Goal: Information Seeking & Learning: Learn about a topic

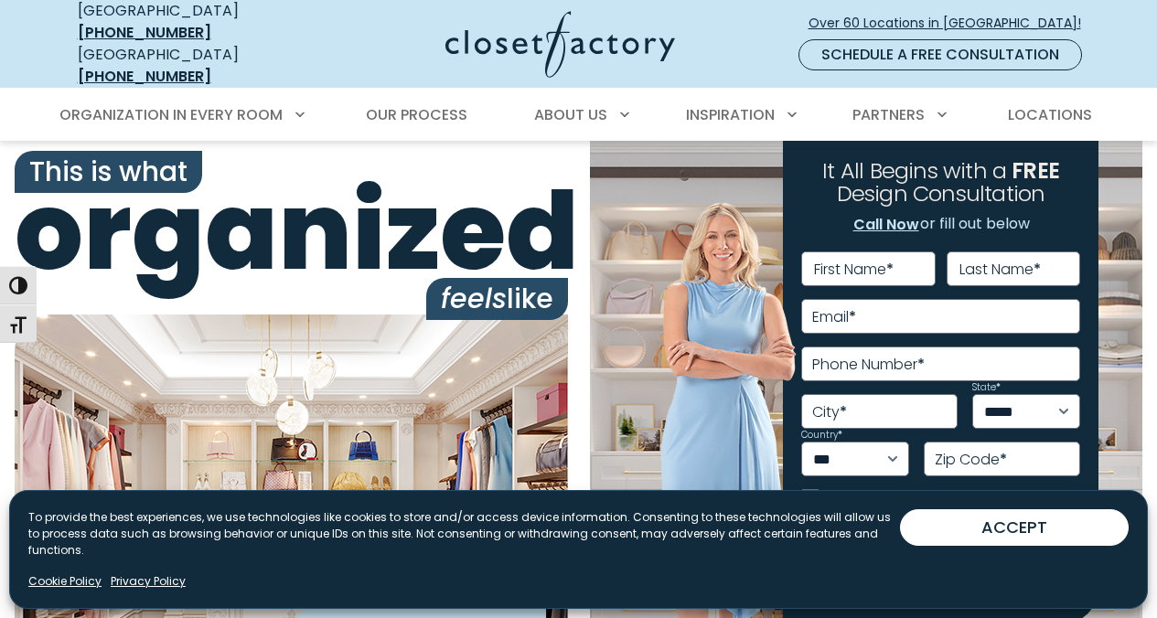
scroll to position [6, 0]
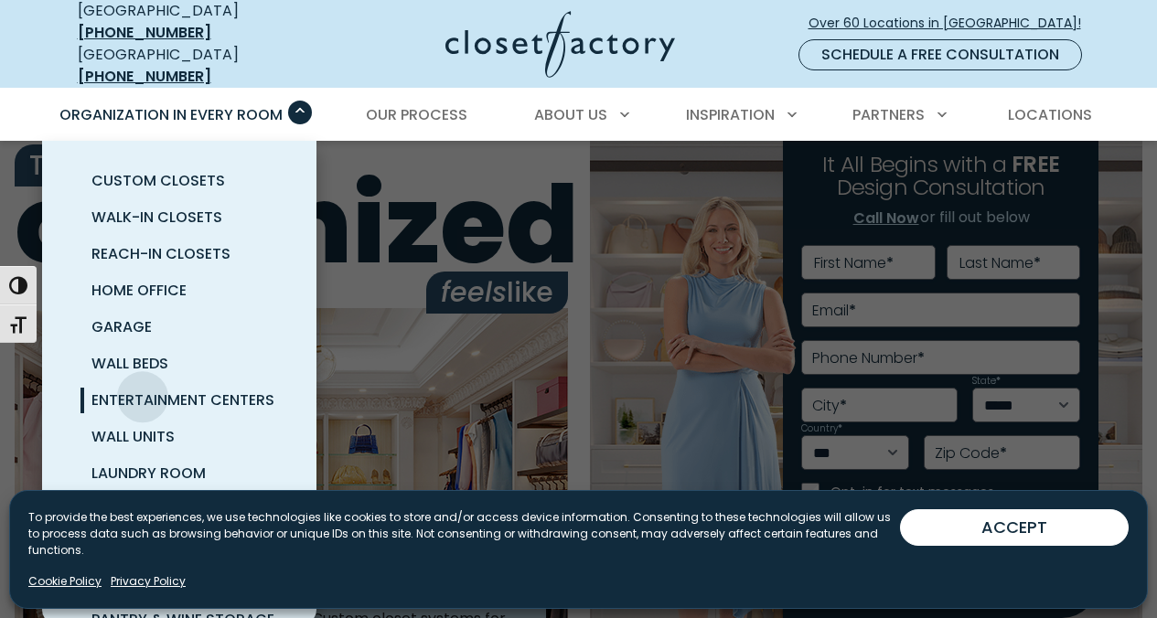
click at [144, 390] on span "Entertainment Centers" at bounding box center [182, 400] width 183 height 21
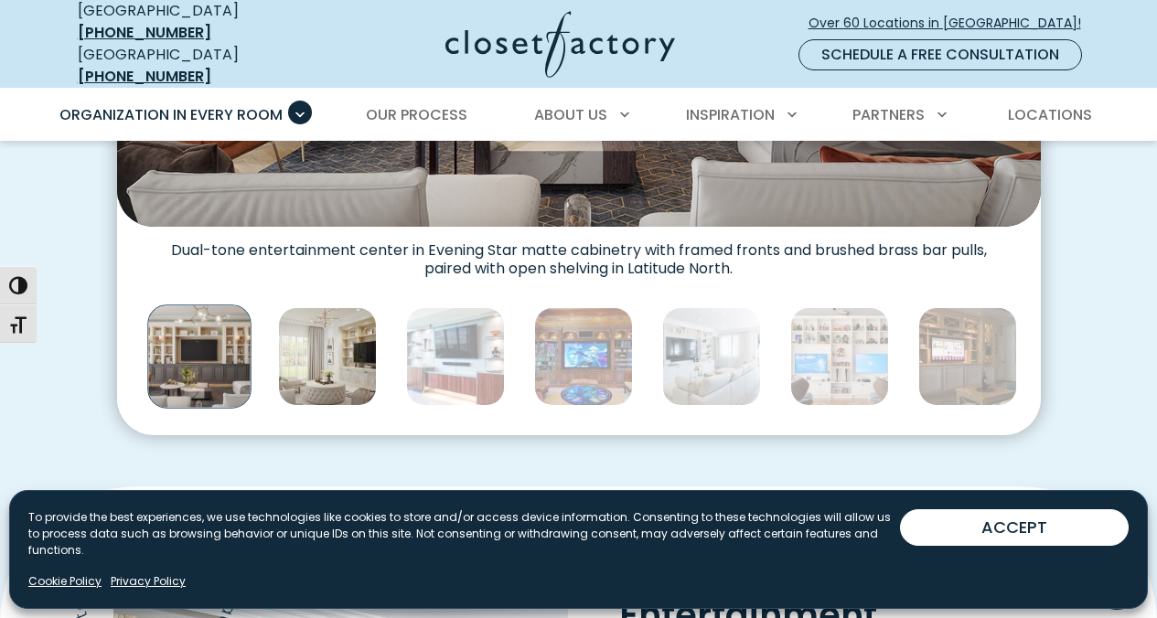
scroll to position [898, 0]
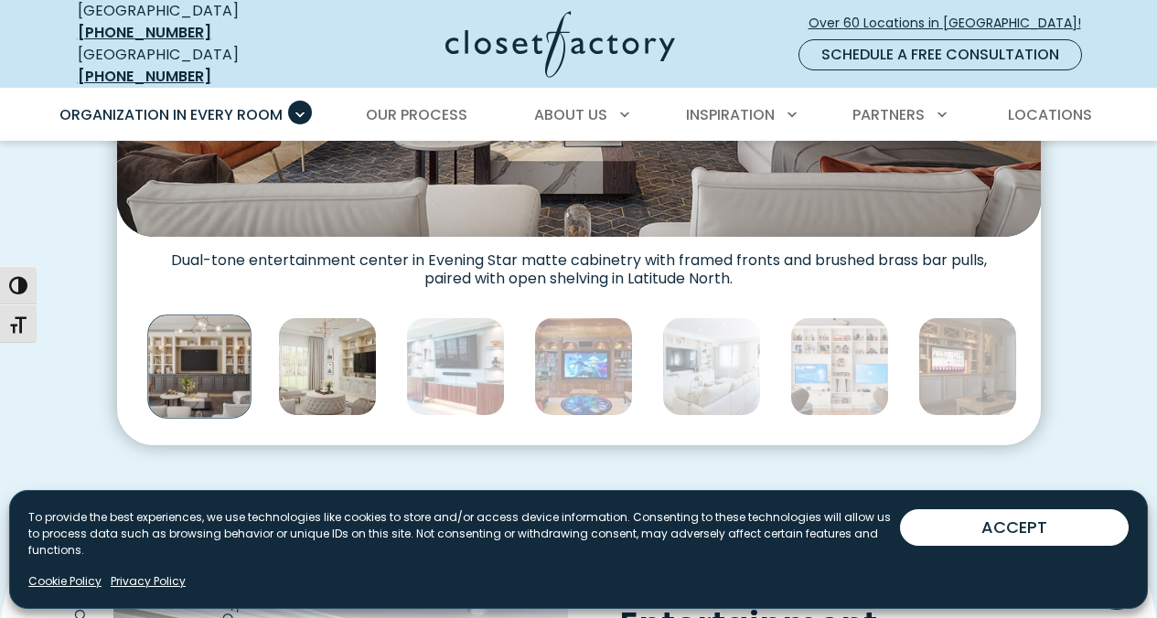
click at [332, 338] on img "Thumbnail Gallery" at bounding box center [327, 366] width 99 height 99
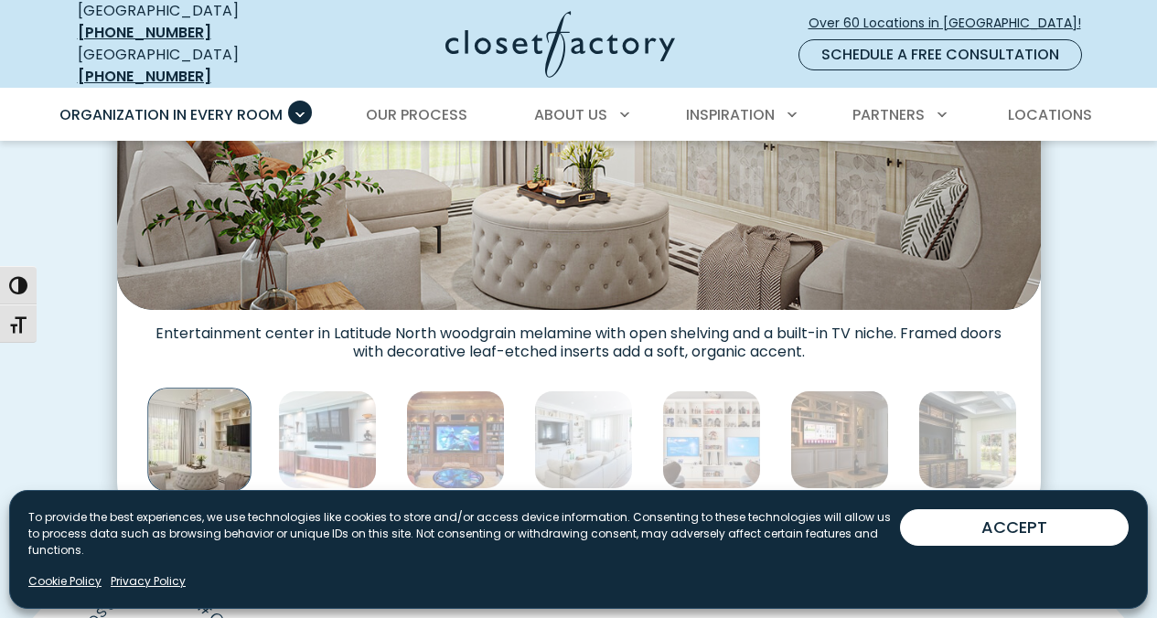
scroll to position [899, 0]
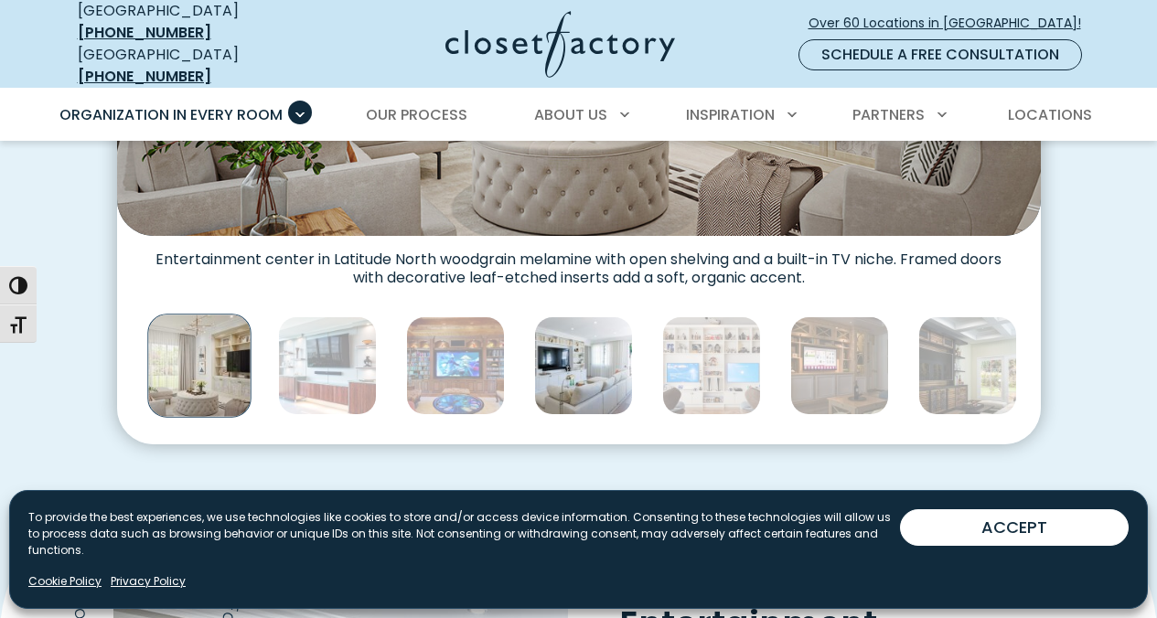
click at [562, 333] on img "Thumbnail Gallery" at bounding box center [583, 366] width 99 height 99
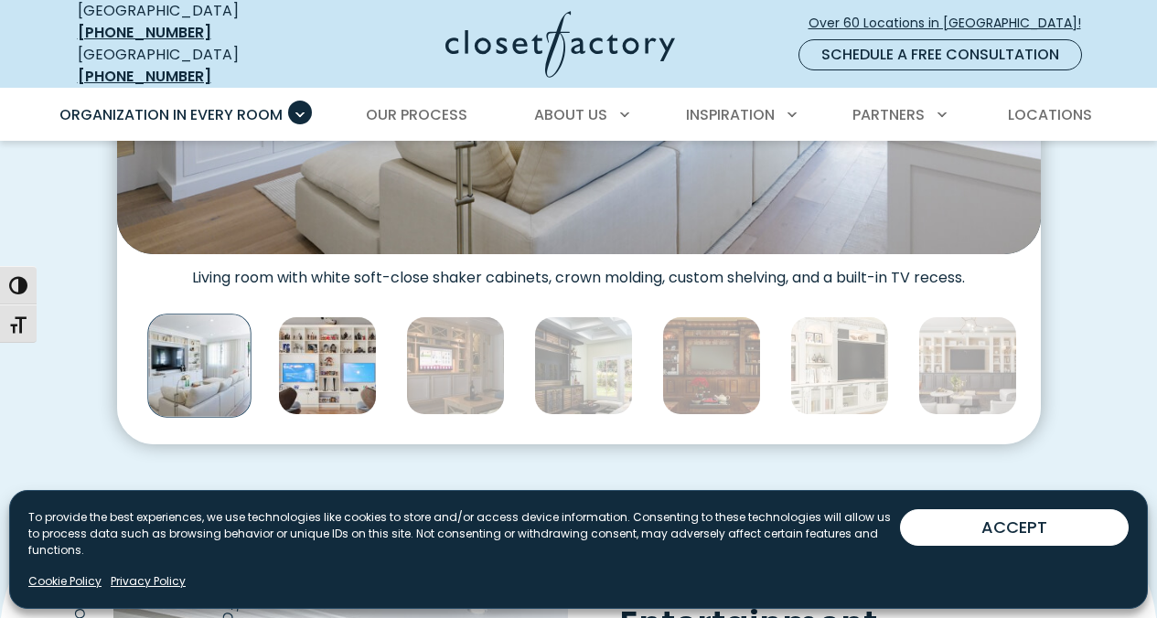
click at [314, 342] on img "Thumbnail Gallery" at bounding box center [327, 366] width 99 height 99
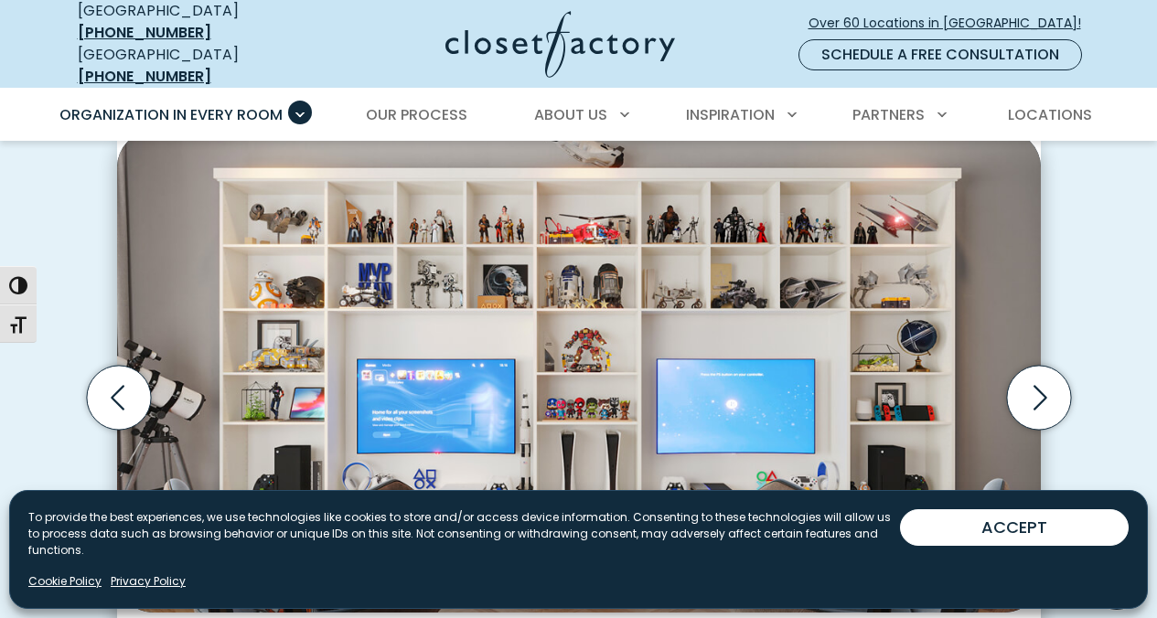
scroll to position [521, 0]
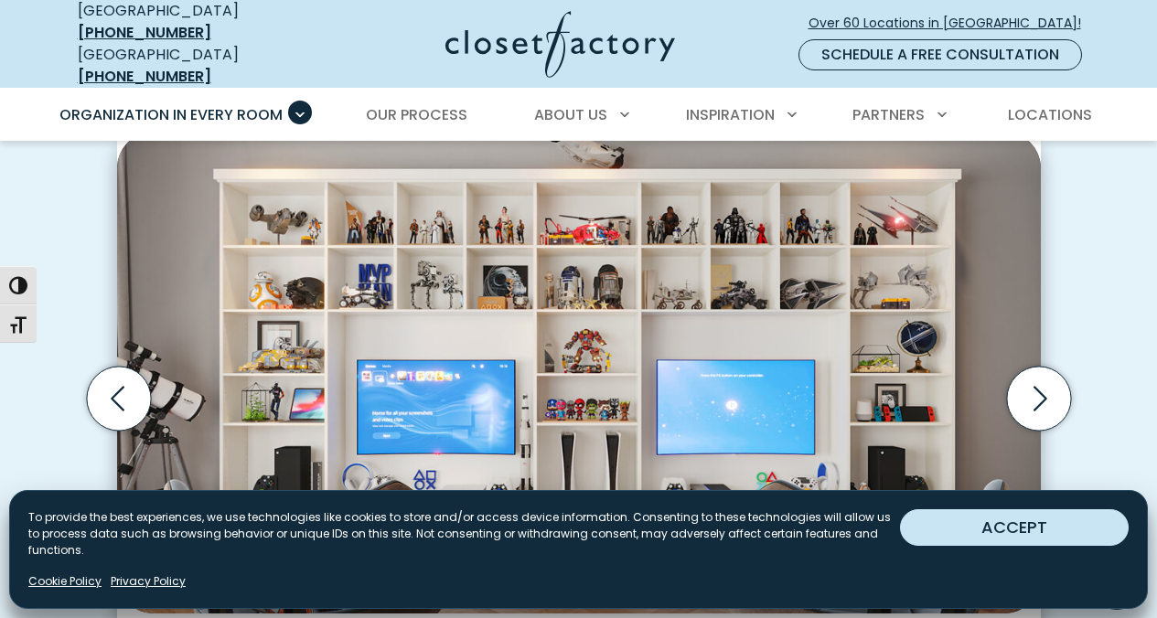
click at [1068, 545] on button "ACCEPT" at bounding box center [1014, 528] width 229 height 37
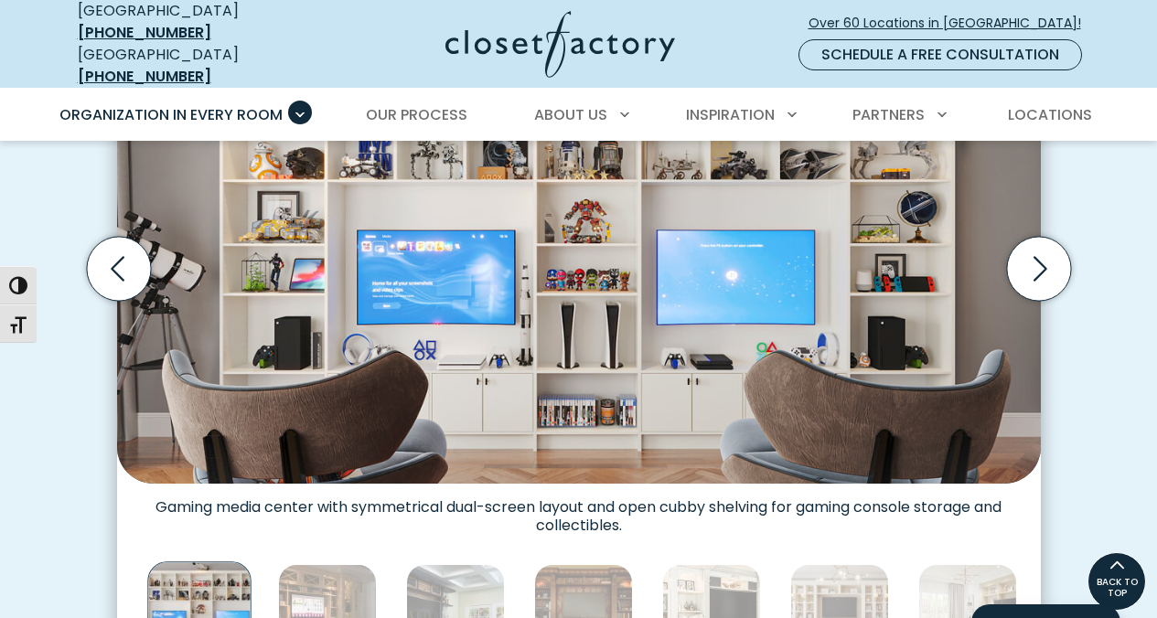
scroll to position [688, 0]
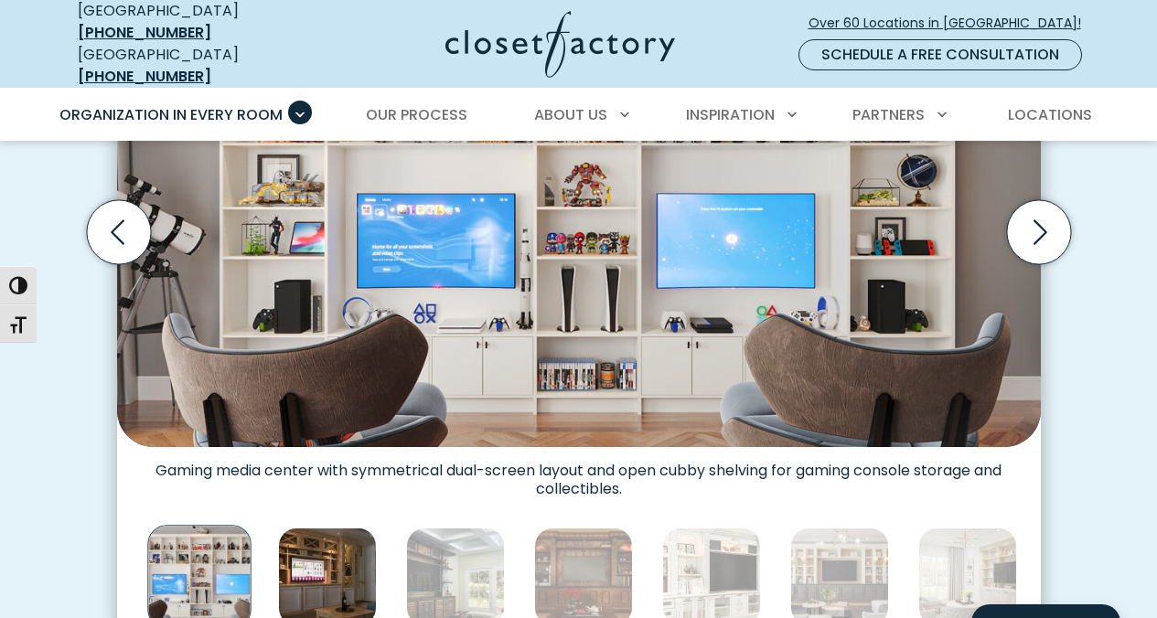
click at [323, 528] on img "Thumbnail Gallery" at bounding box center [327, 577] width 99 height 99
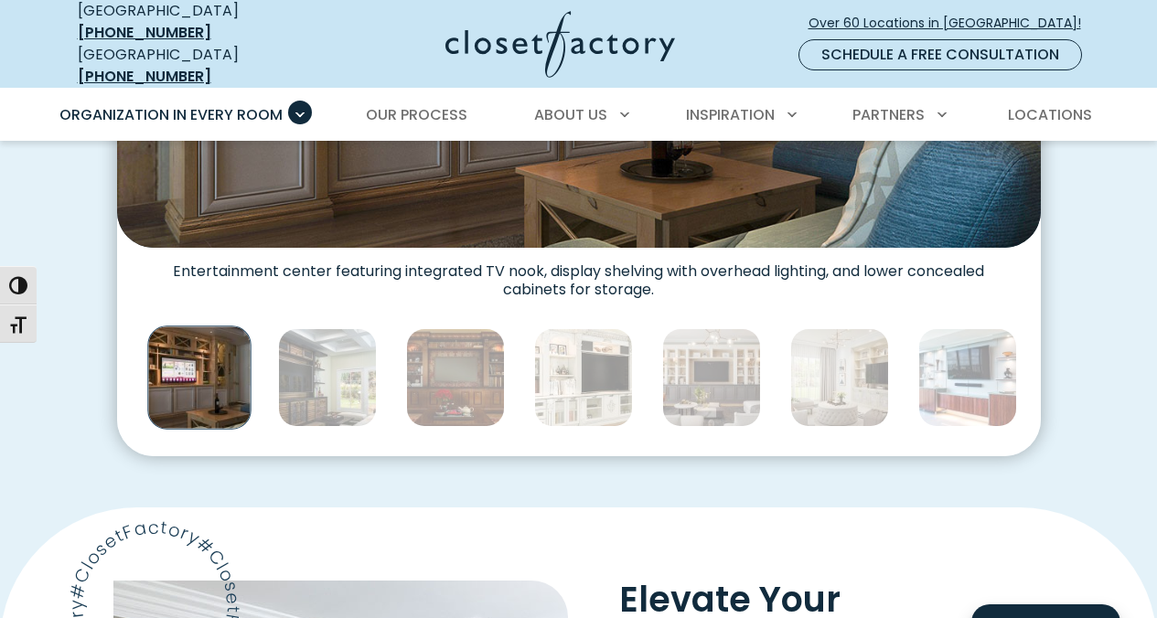
scroll to position [893, 0]
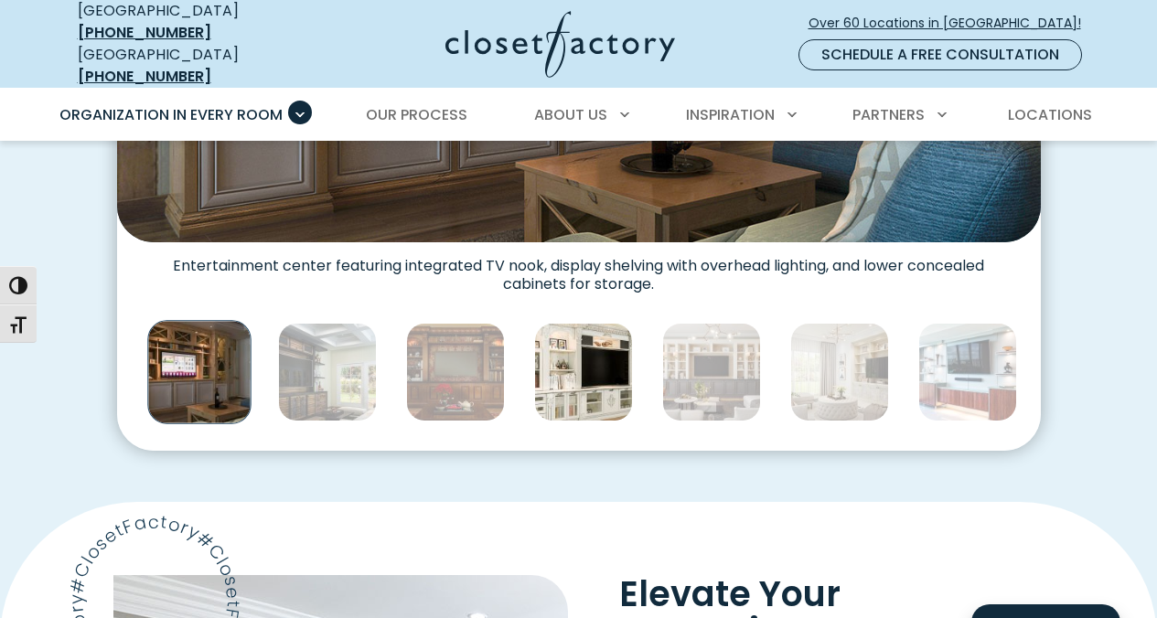
click at [607, 346] on img "Thumbnail Gallery" at bounding box center [583, 372] width 99 height 99
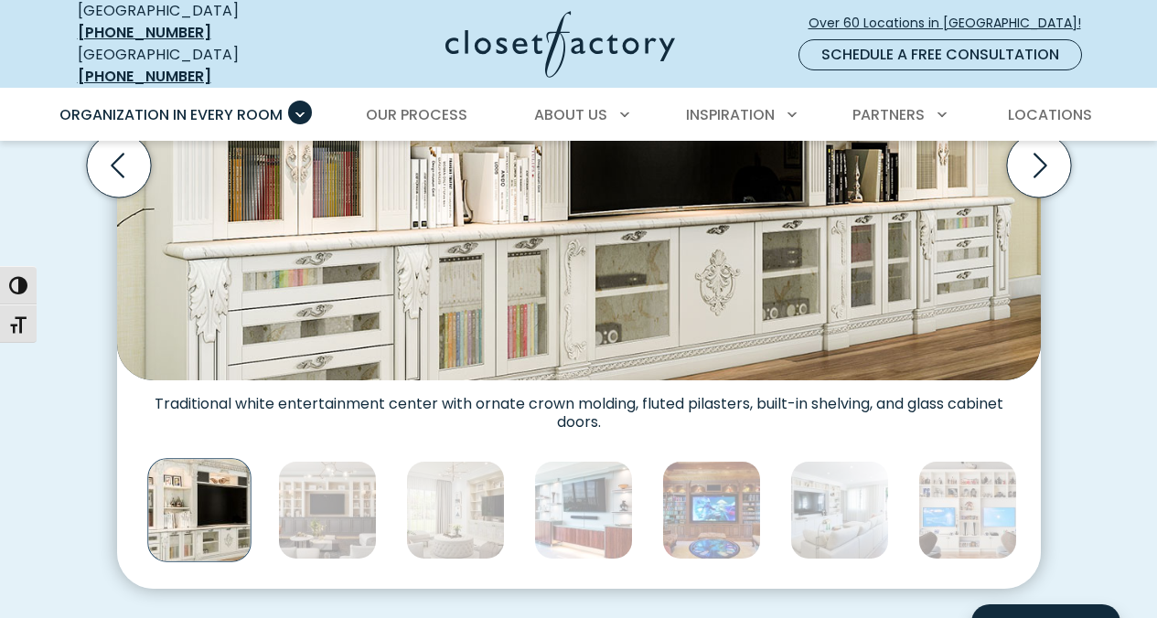
scroll to position [766, 0]
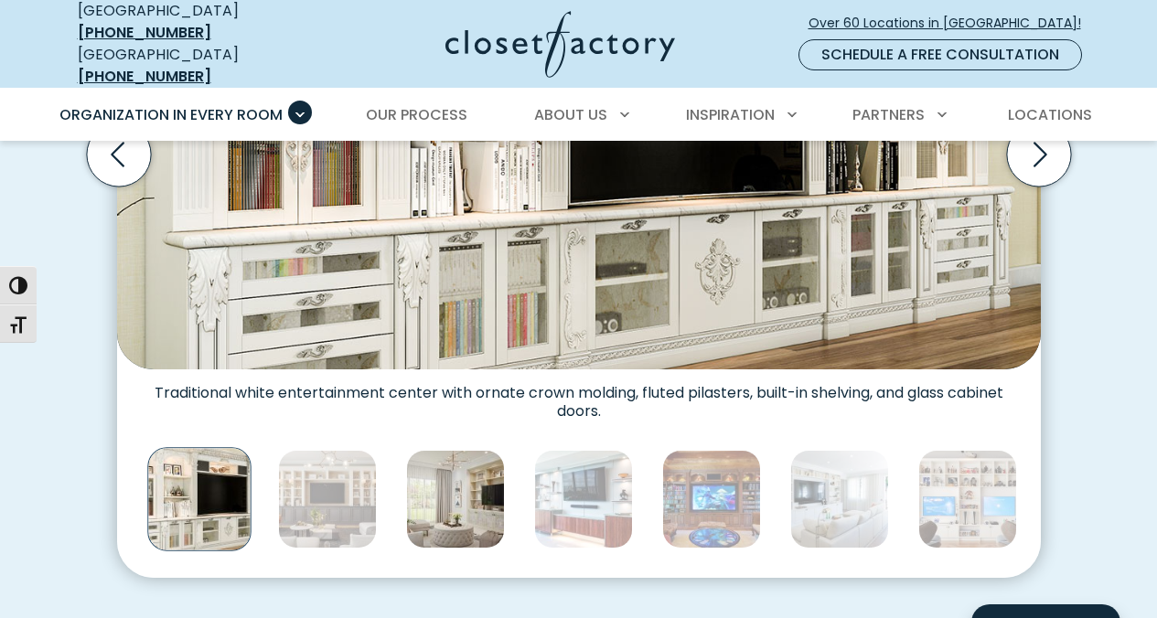
click at [430, 465] on img "Thumbnail Gallery" at bounding box center [455, 499] width 99 height 99
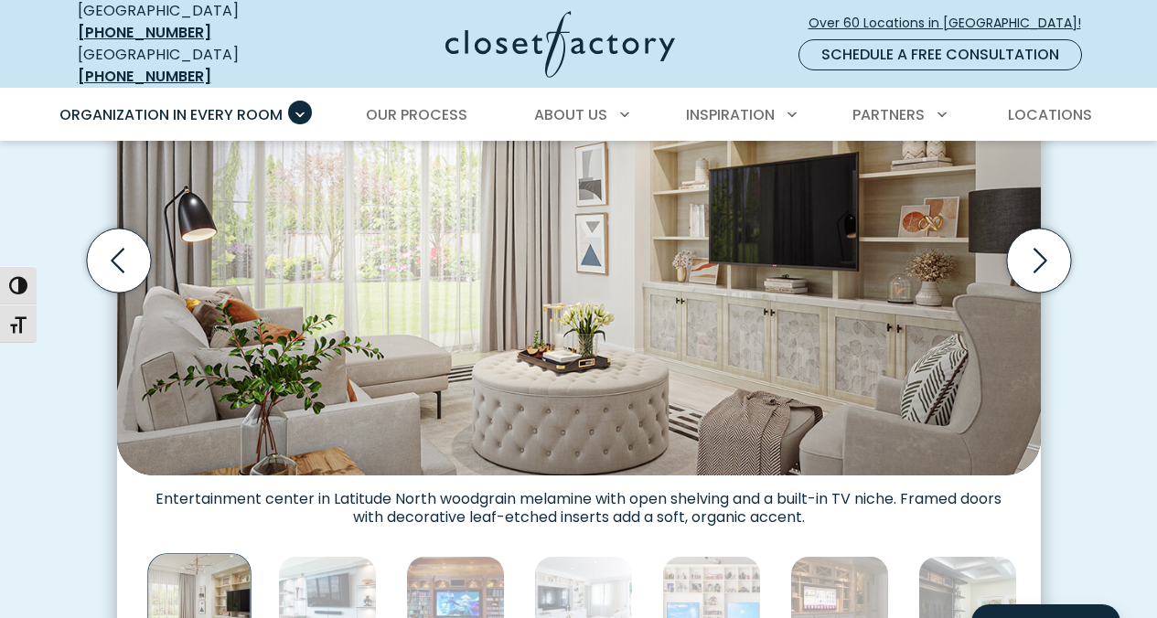
scroll to position [670, 0]
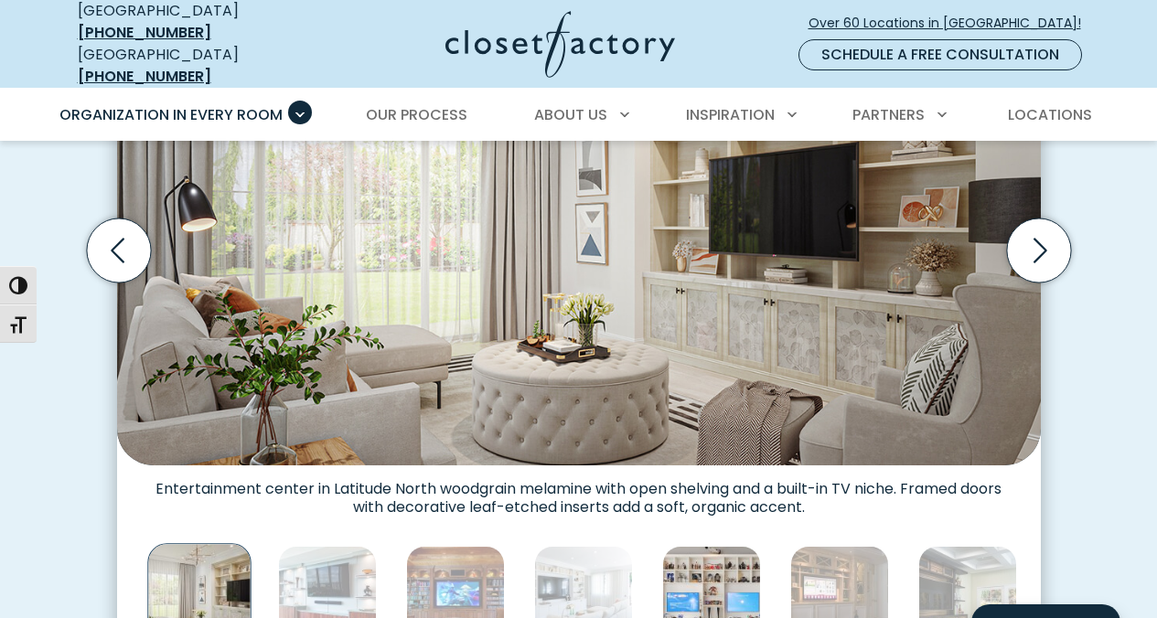
click at [687, 563] on img "Thumbnail Gallery" at bounding box center [711, 595] width 99 height 99
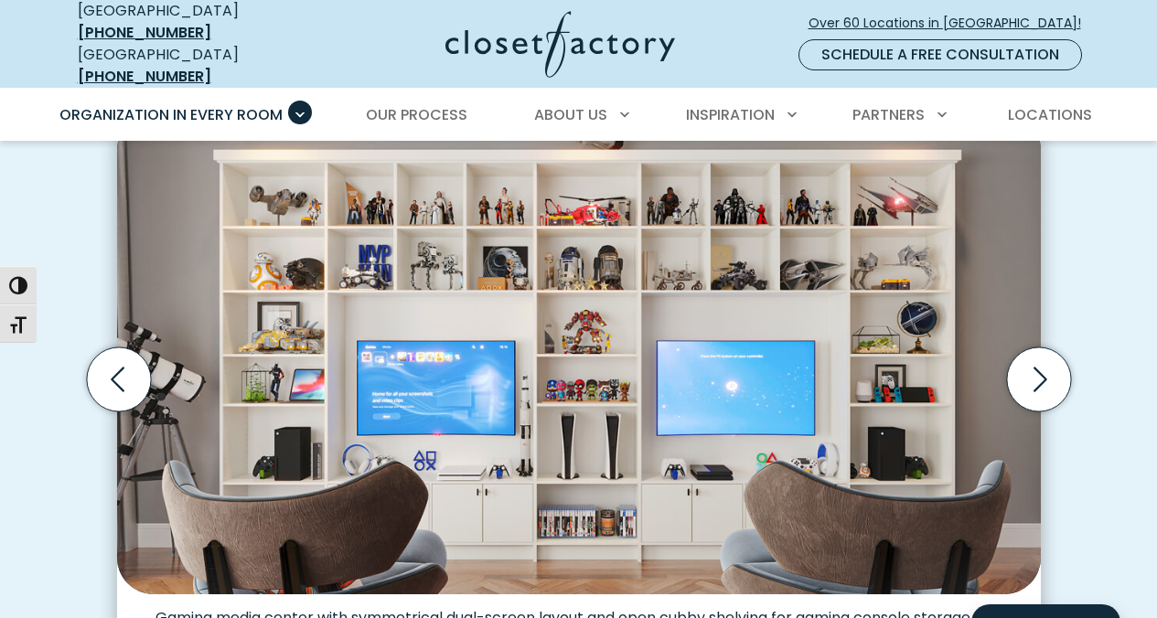
scroll to position [543, 0]
